Goal: Check status: Check status

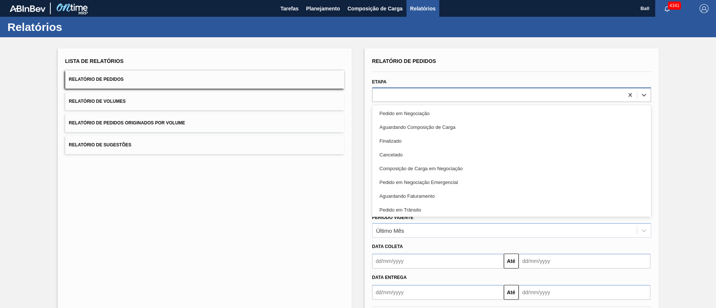
click at [395, 96] on div at bounding box center [497, 94] width 251 height 11
type input "r"
type input "em"
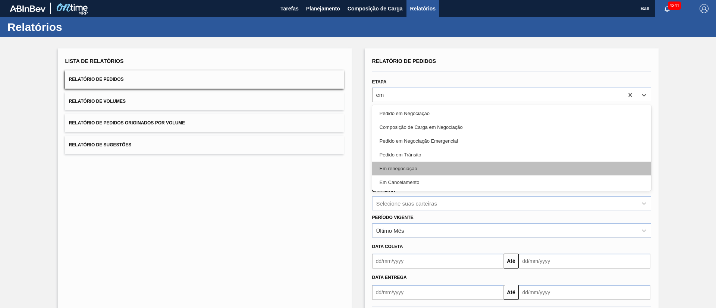
click at [402, 164] on div "Em renegociação" at bounding box center [511, 169] width 279 height 14
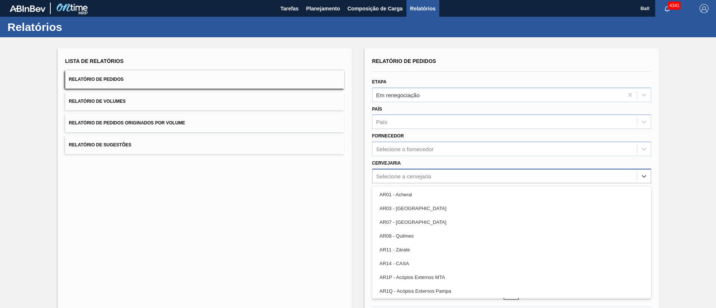
click at [432, 172] on div "Selecione a cervejaria" at bounding box center [504, 176] width 264 height 11
type input "lag"
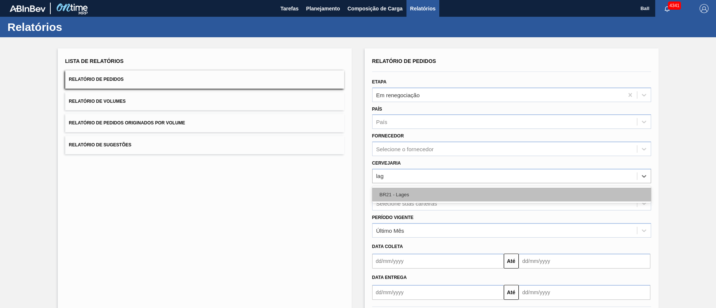
click at [561, 191] on div "BR21 - Lages" at bounding box center [511, 195] width 279 height 14
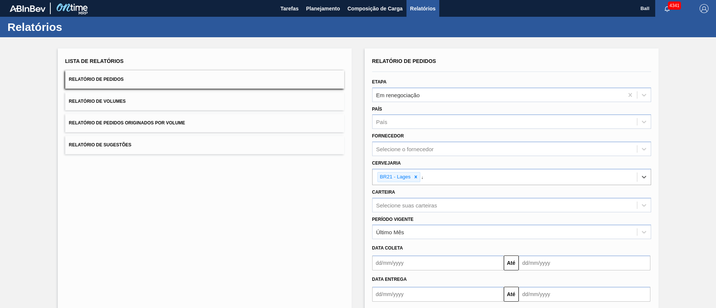
type input "ag"
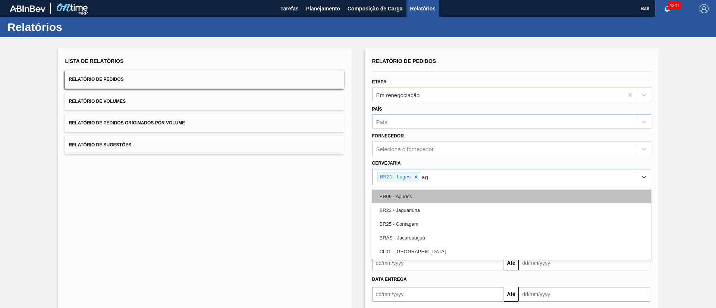
click at [564, 191] on div "BR09 - Agudos" at bounding box center [511, 197] width 279 height 14
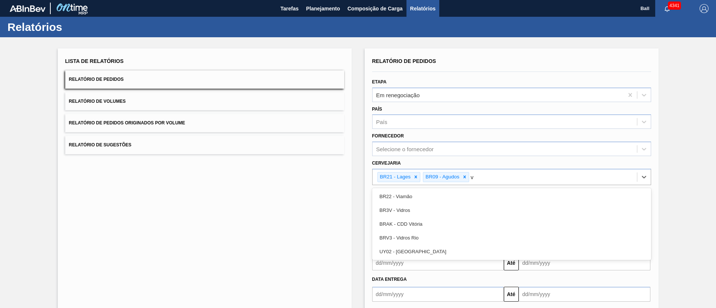
type input "vi"
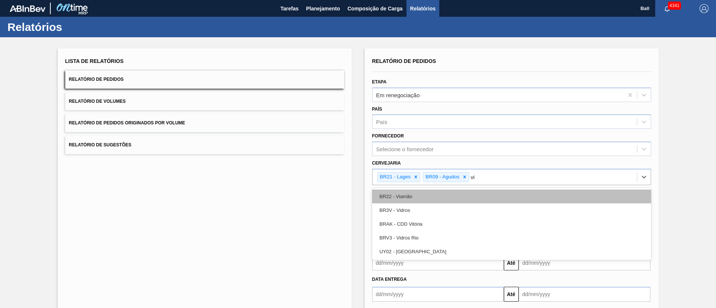
click at [557, 191] on div "BR22 - Viamão" at bounding box center [511, 197] width 279 height 14
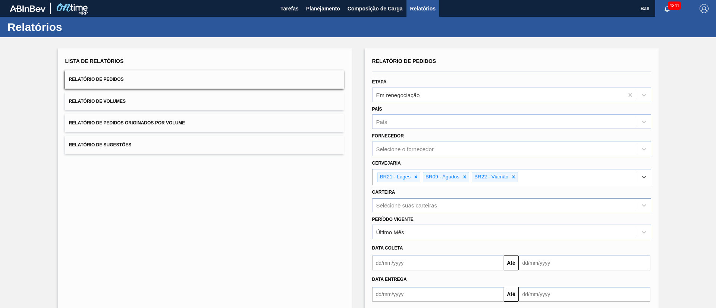
click at [528, 199] on div "Selecione suas carteiras" at bounding box center [511, 205] width 279 height 15
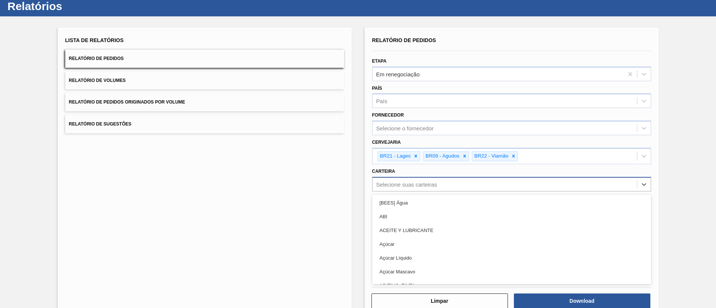
scroll to position [22, 0]
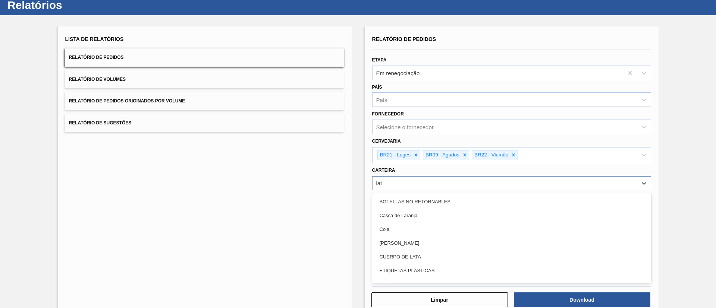
type input "lata"
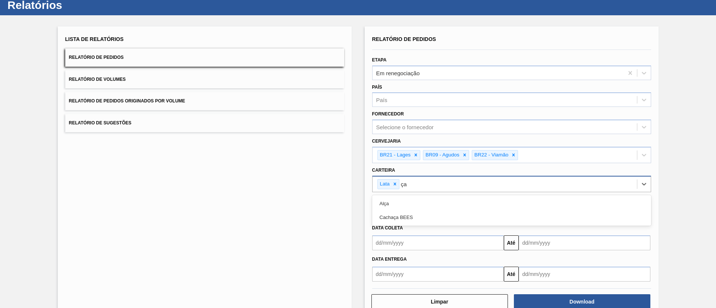
type input "ç"
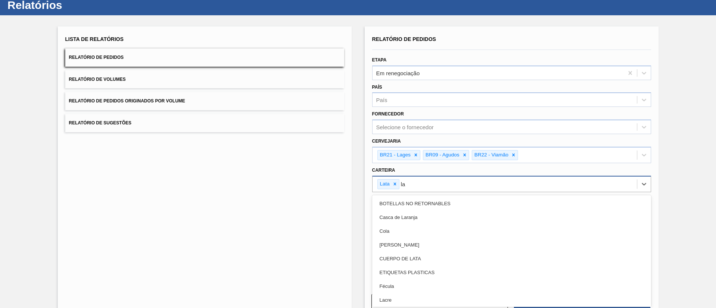
type input "lat"
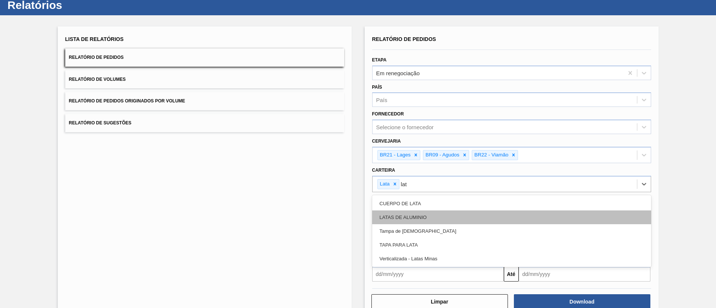
click at [422, 215] on div "LATAS DE ALUMINIO" at bounding box center [511, 218] width 279 height 14
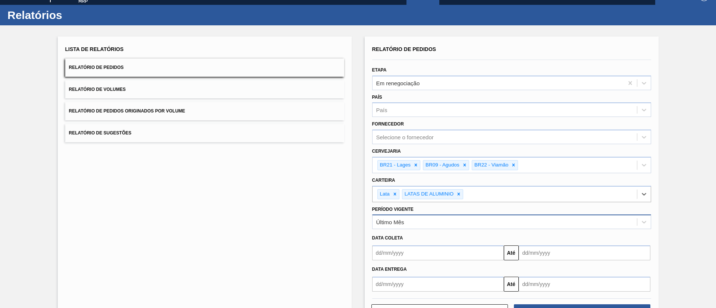
scroll to position [0, 0]
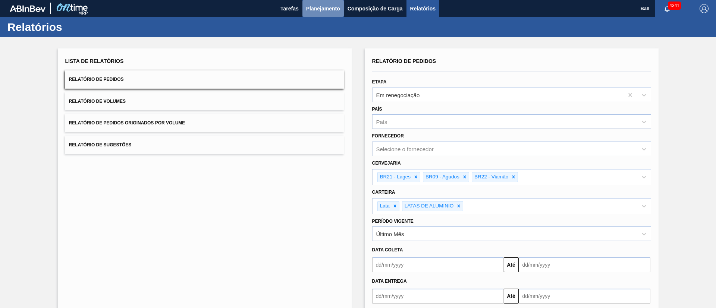
click at [328, 12] on span "Planejamento" at bounding box center [323, 8] width 34 height 9
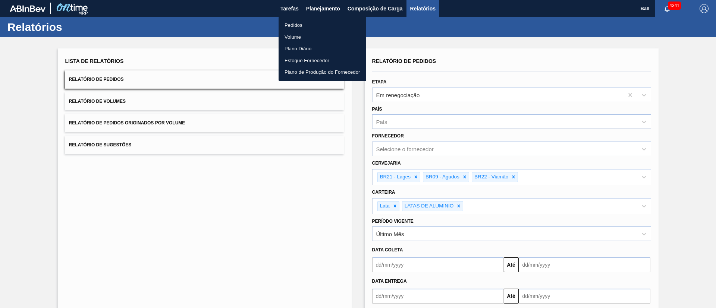
click at [300, 23] on li "Pedidos" at bounding box center [322, 25] width 88 height 12
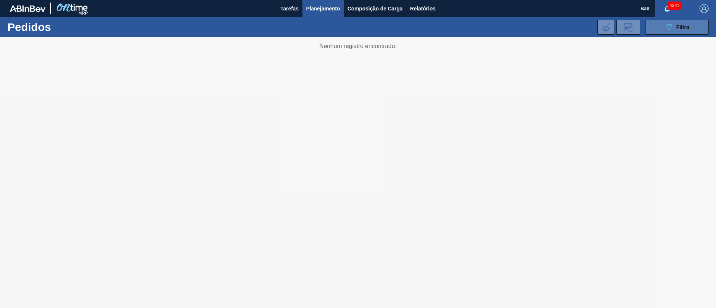
click at [681, 30] on div "089F7B8B-B2A5-4AFE-B5C0-19BA573D28AC Filtro" at bounding box center [676, 27] width 25 height 9
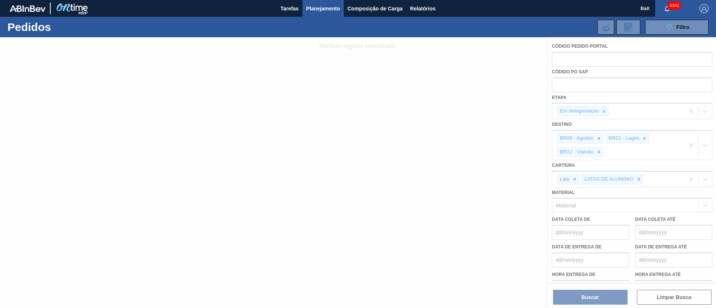
click at [481, 65] on div at bounding box center [358, 172] width 716 height 271
click at [435, 168] on div at bounding box center [358, 172] width 716 height 271
click at [676, 29] on span "Filtro" at bounding box center [682, 27] width 13 height 6
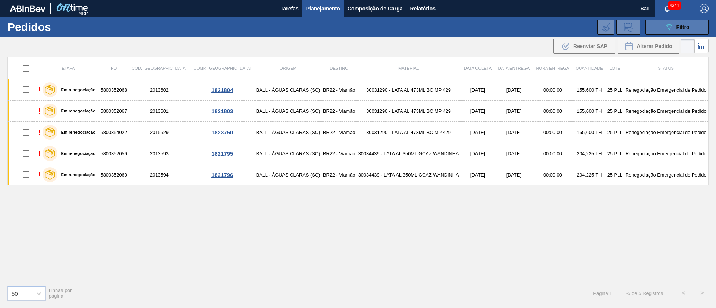
click at [677, 29] on span "Filtro" at bounding box center [682, 27] width 13 height 6
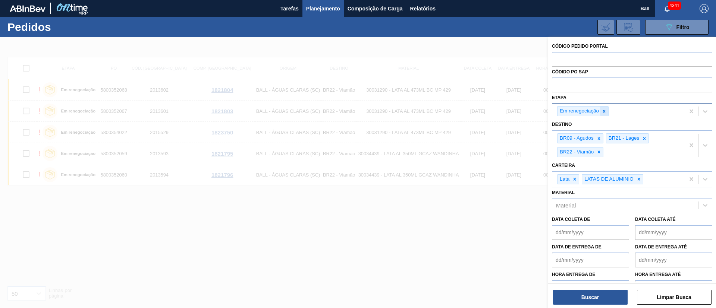
click at [604, 111] on icon at bounding box center [604, 111] width 3 height 3
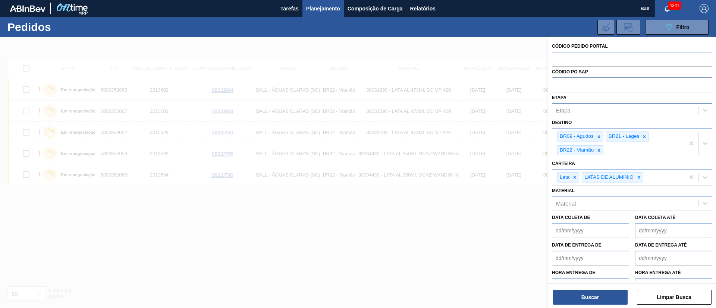
click at [620, 85] on input "text" at bounding box center [632, 85] width 160 height 14
paste input "text"
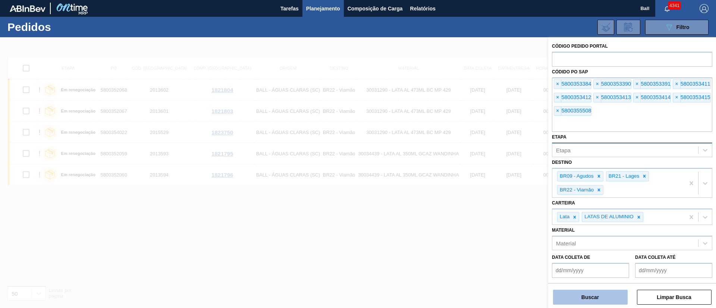
click at [588, 297] on button "Buscar" at bounding box center [590, 297] width 75 height 15
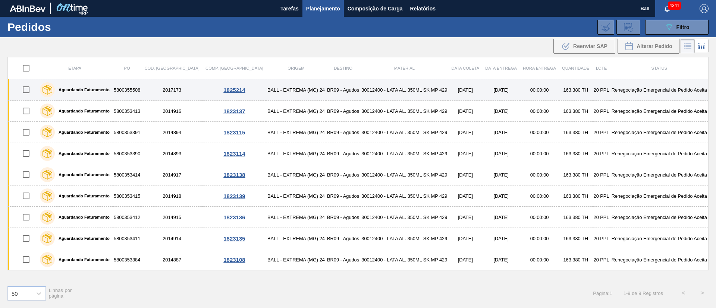
click at [136, 91] on td "5800355508" at bounding box center [127, 89] width 29 height 21
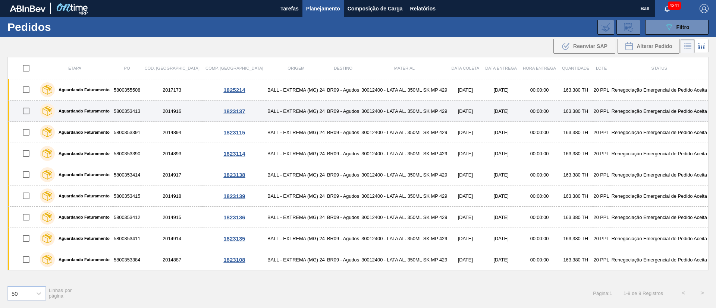
click at [136, 107] on td "5800353413" at bounding box center [127, 111] width 29 height 21
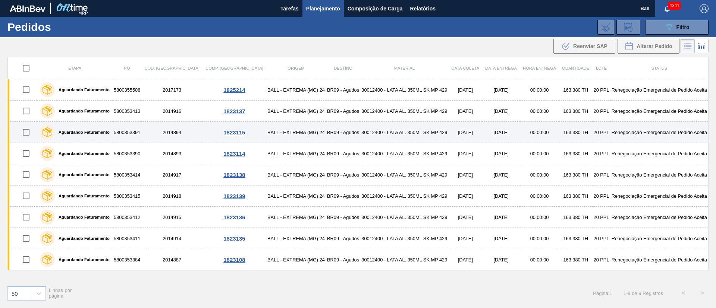
click at [137, 133] on td "5800353391" at bounding box center [127, 132] width 29 height 21
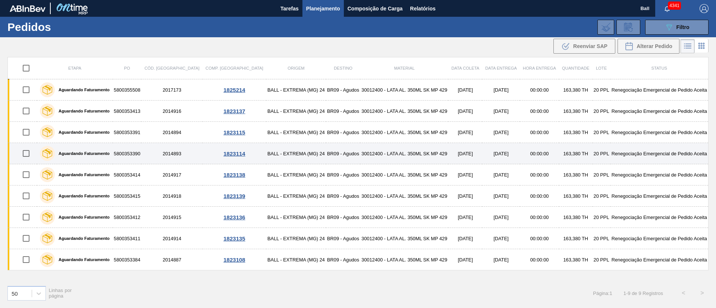
click at [139, 151] on td "5800353390" at bounding box center [127, 153] width 29 height 21
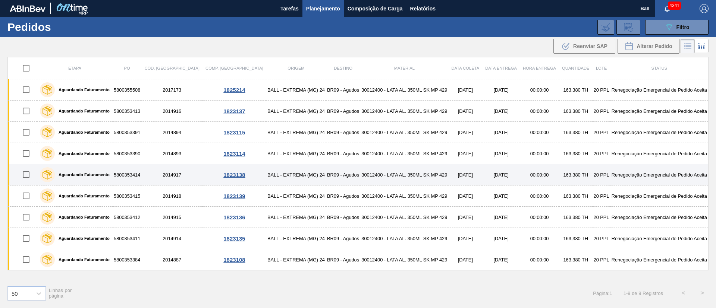
click at [139, 172] on td "5800353414" at bounding box center [127, 174] width 29 height 21
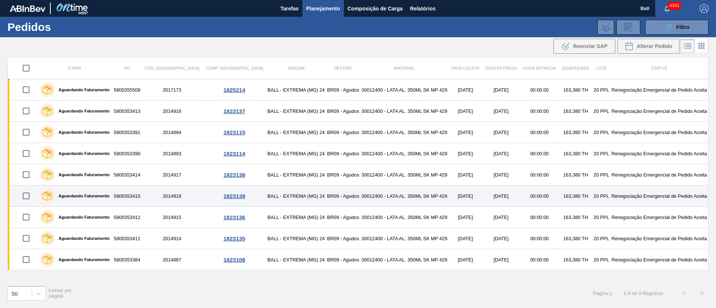
click at [140, 191] on td "5800353415" at bounding box center [127, 196] width 29 height 21
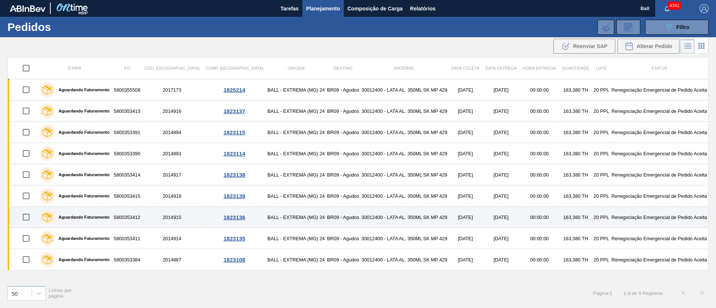
click at [140, 216] on td "5800353412" at bounding box center [127, 217] width 29 height 21
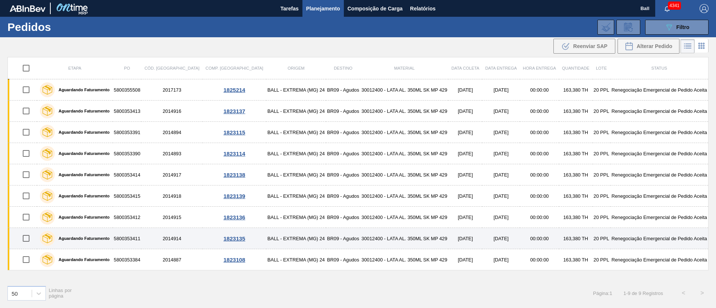
click at [141, 239] on td "5800353411" at bounding box center [127, 238] width 29 height 21
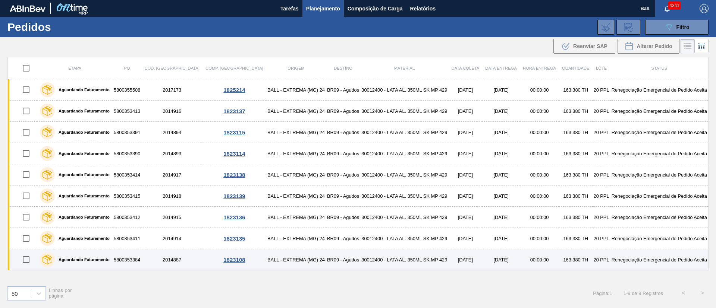
click at [141, 259] on td "5800353384" at bounding box center [127, 259] width 29 height 21
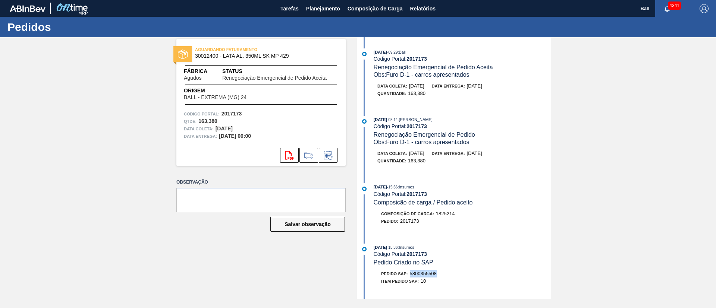
drag, startPoint x: 438, startPoint y: 273, endPoint x: 409, endPoint y: 274, distance: 28.7
click at [409, 274] on div "Pedido SAP: 5800355508" at bounding box center [462, 273] width 177 height 7
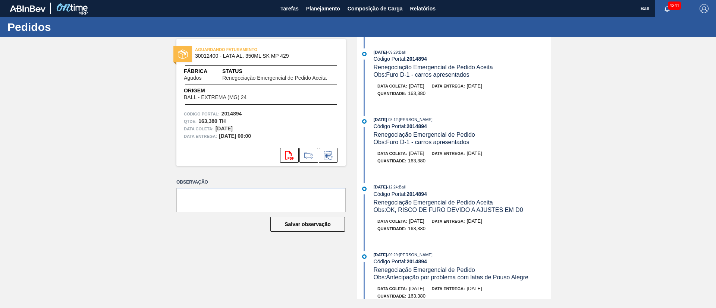
drag, startPoint x: 434, startPoint y: 88, endPoint x: 406, endPoint y: 87, distance: 28.7
click at [407, 87] on div "Data coleta: 29/08/2025 Data entrega: 30/08/2025" at bounding box center [465, 85] width 177 height 7
drag, startPoint x: 393, startPoint y: 53, endPoint x: 420, endPoint y: 59, distance: 27.1
click at [420, 59] on div "29/08/2025 - 09:29 : Ball Código Portal: 2014894 Renegociação Emergencial de Pe…" at bounding box center [462, 63] width 177 height 30
click at [0, 167] on div "AGUARDANDO FATURAMENTO 30012400 - LATA AL. 350ML SK MP 429 Fábrica Agudos Statu…" at bounding box center [358, 168] width 716 height 262
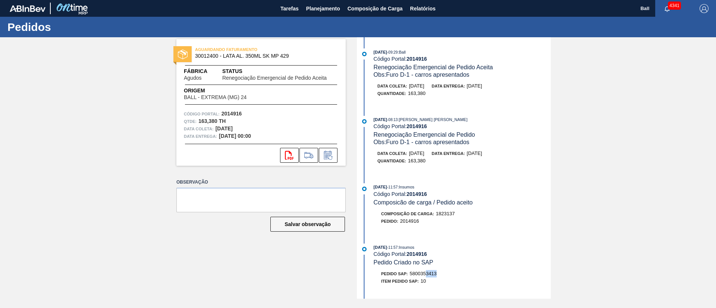
drag, startPoint x: 428, startPoint y: 276, endPoint x: 441, endPoint y: 276, distance: 13.0
click at [441, 276] on div "Pedido SAP: 5800353413" at bounding box center [462, 273] width 177 height 7
